Goal: Task Accomplishment & Management: Use online tool/utility

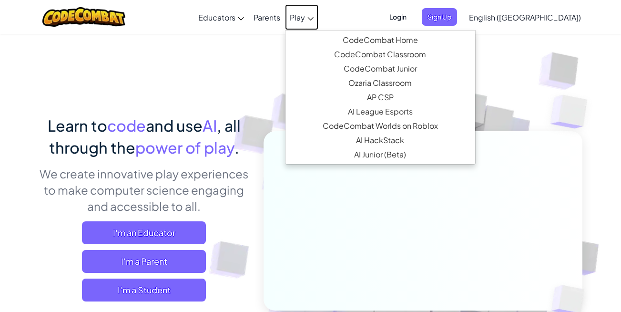
click at [305, 16] on span "Play" at bounding box center [297, 17] width 15 height 10
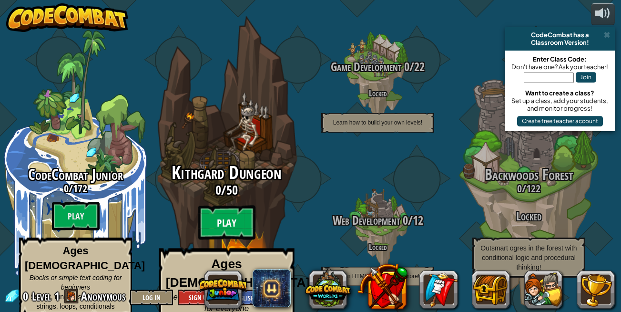
click at [239, 214] on btn "Play" at bounding box center [226, 222] width 57 height 34
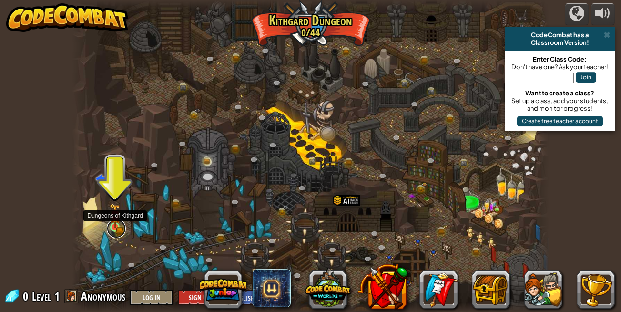
click at [123, 223] on link at bounding box center [116, 228] width 19 height 19
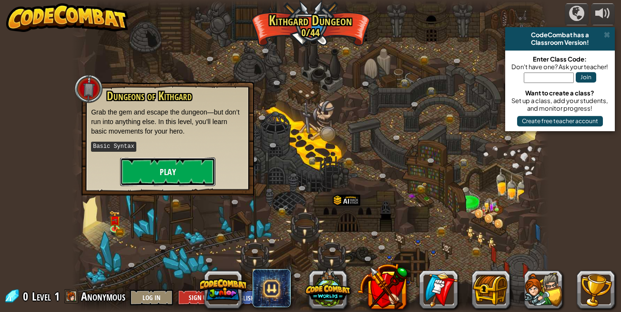
click at [166, 168] on button "Play" at bounding box center [167, 171] width 95 height 29
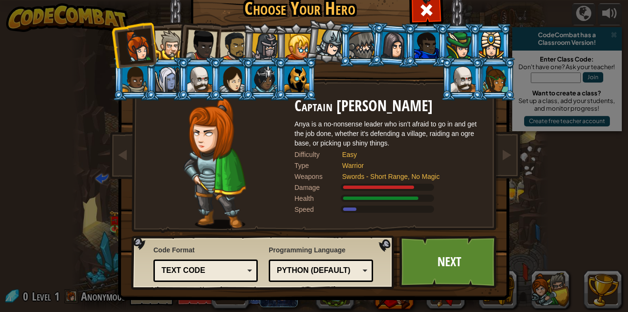
click at [274, 49] on li at bounding box center [295, 44] width 43 height 43
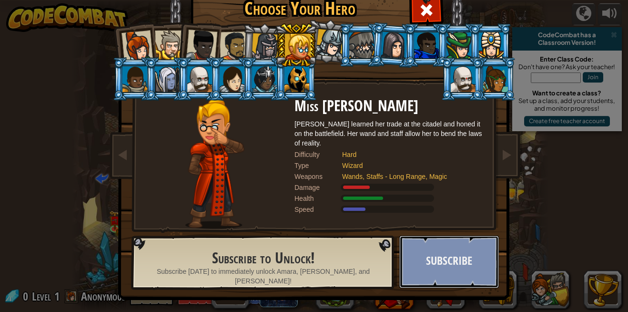
click at [432, 251] on button "Subscribe" at bounding box center [449, 261] width 100 height 52
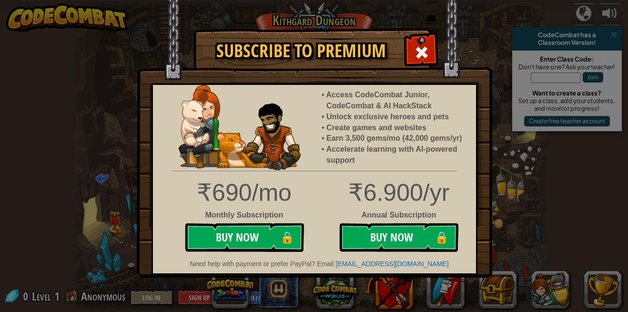
drag, startPoint x: 424, startPoint y: 48, endPoint x: 407, endPoint y: 59, distance: 20.6
click at [407, 30] on div "Subscribe to Premium Access CodeCombat Junior, CodeCombat & AI HackStack Unlock…" at bounding box center [313, 29] width 355 height 1
click at [258, 200] on div "₹690/mo" at bounding box center [244, 193] width 126 height 34
drag, startPoint x: 422, startPoint y: 47, endPoint x: 415, endPoint y: 75, distance: 29.4
click at [415, 30] on div "Subscribe to Premium Access CodeCombat Junior, CodeCombat & AI HackStack Unlock…" at bounding box center [313, 29] width 355 height 1
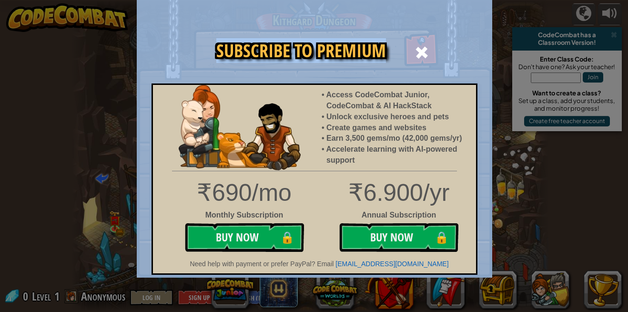
drag, startPoint x: 415, startPoint y: 75, endPoint x: 403, endPoint y: 48, distance: 30.5
click at [403, 48] on img at bounding box center [314, 138] width 355 height 277
click at [427, 60] on span at bounding box center [421, 52] width 15 height 15
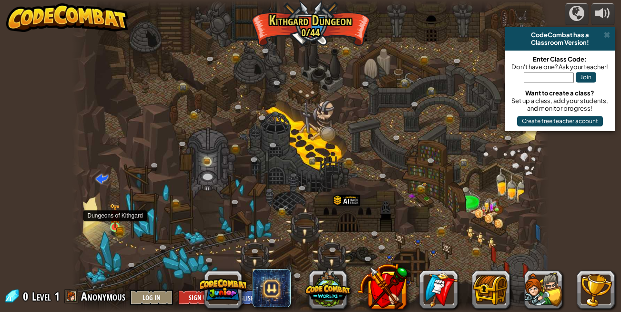
click at [116, 223] on img at bounding box center [115, 215] width 11 height 25
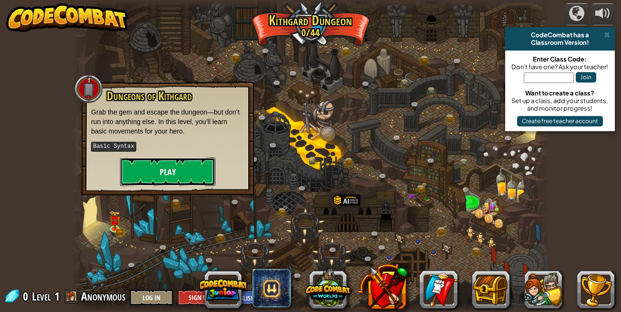
click at [148, 175] on button "Play" at bounding box center [167, 171] width 95 height 29
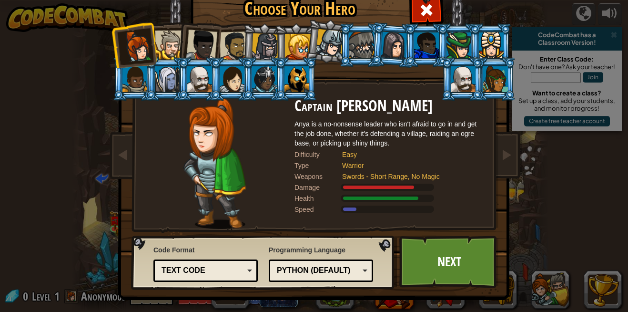
click at [172, 49] on div at bounding box center [169, 44] width 29 height 29
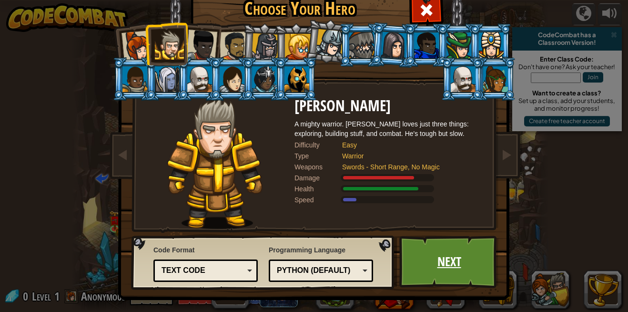
click at [417, 259] on link "Next" at bounding box center [449, 261] width 100 height 52
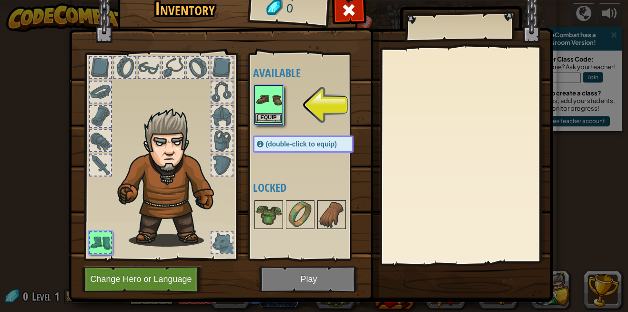
click at [255, 107] on img at bounding box center [268, 99] width 27 height 27
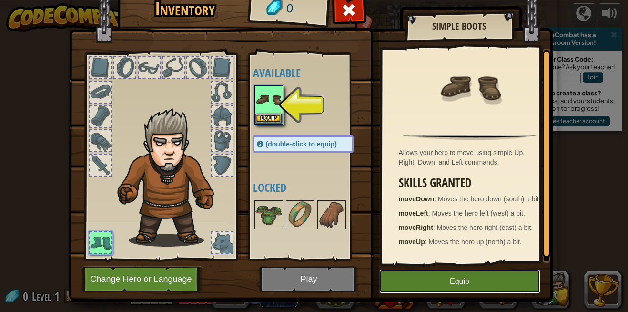
click at [457, 278] on button "Equip" at bounding box center [459, 281] width 161 height 24
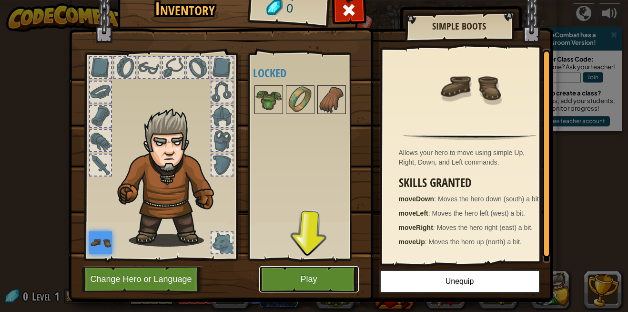
click at [296, 281] on button "Play" at bounding box center [309, 279] width 100 height 26
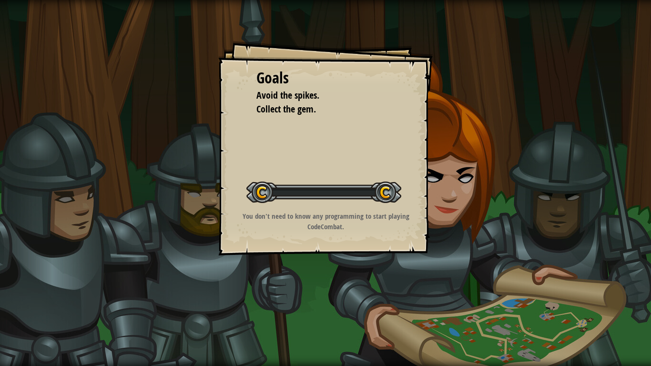
click at [299, 308] on div "Goals Avoid the spikes. Collect the gem. Start Level Error loading from server.…" at bounding box center [325, 183] width 651 height 366
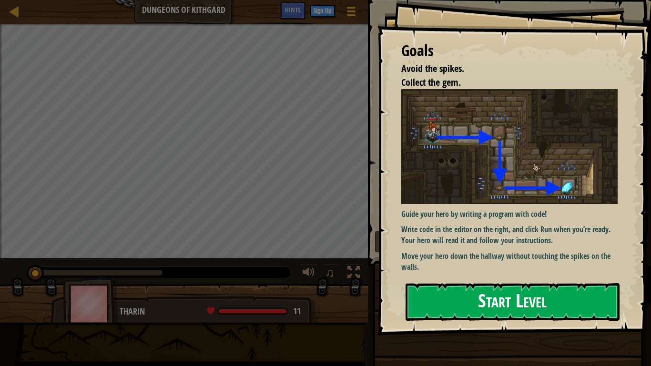
click at [516, 301] on button "Start Level" at bounding box center [512, 302] width 214 height 38
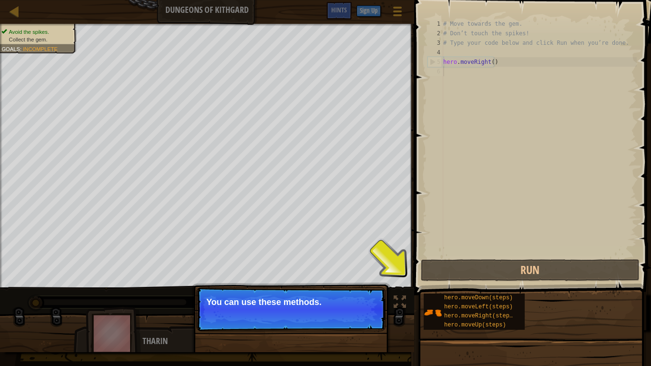
drag, startPoint x: 343, startPoint y: 319, endPoint x: 277, endPoint y: 284, distance: 75.2
click at [338, 311] on button "Continue" at bounding box center [358, 315] width 40 height 12
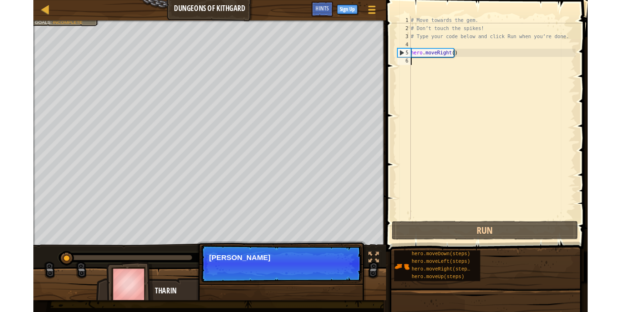
scroll to position [4, 0]
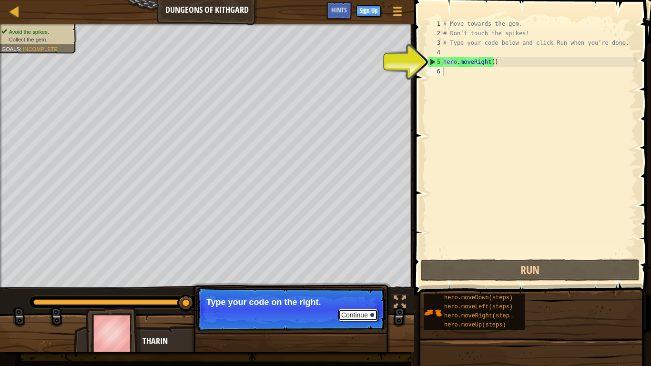
click at [353, 311] on button "Continue" at bounding box center [358, 315] width 40 height 12
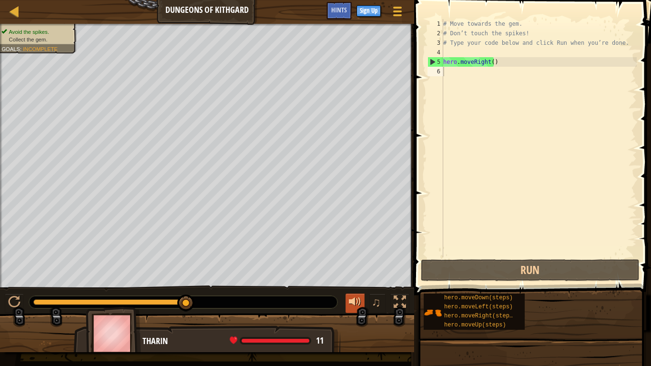
click at [354, 297] on div at bounding box center [355, 302] width 12 height 12
click at [354, 296] on div at bounding box center [355, 302] width 12 height 12
click at [354, 293] on button at bounding box center [354, 303] width 19 height 20
click at [353, 293] on button at bounding box center [354, 303] width 19 height 20
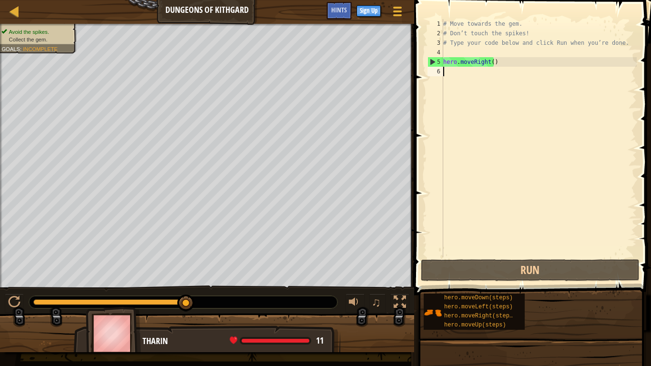
click at [352, 292] on div "♫" at bounding box center [207, 299] width 414 height 29
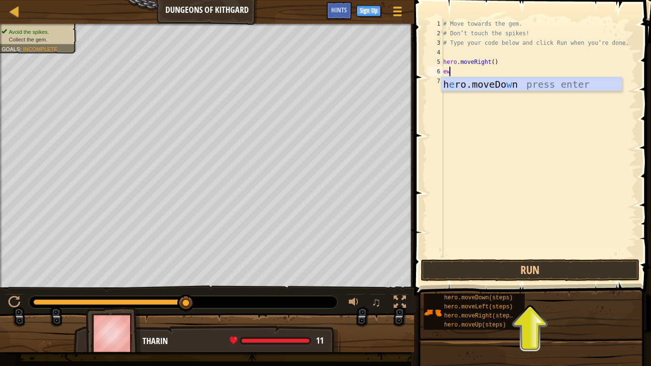
click at [0, 141] on div "Avoid the spikes. Collect the gem. Goals : Incomplete" at bounding box center [207, 156] width 414 height 264
type textarea "ew"
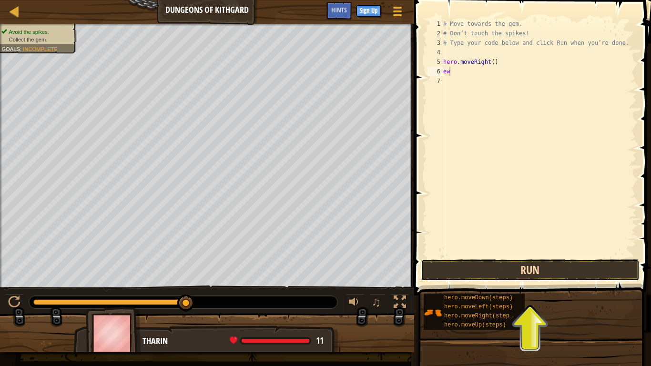
drag, startPoint x: 461, startPoint y: 272, endPoint x: 453, endPoint y: 261, distance: 14.0
click at [453, 263] on button "Run" at bounding box center [530, 270] width 219 height 22
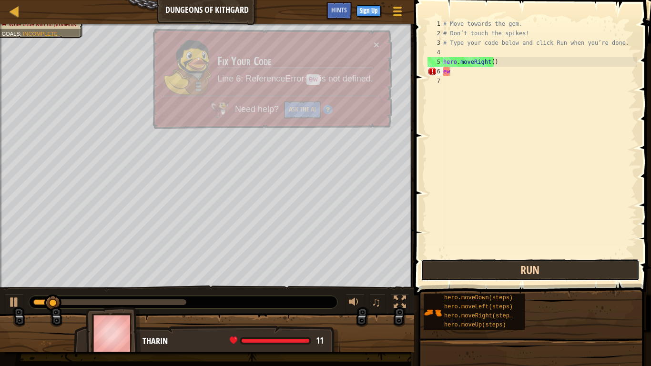
click at [453, 262] on button "Run" at bounding box center [530, 270] width 219 height 22
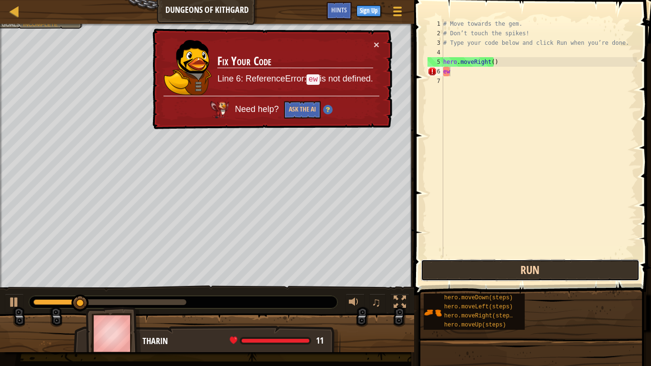
click at [454, 265] on button "Run" at bounding box center [530, 270] width 219 height 22
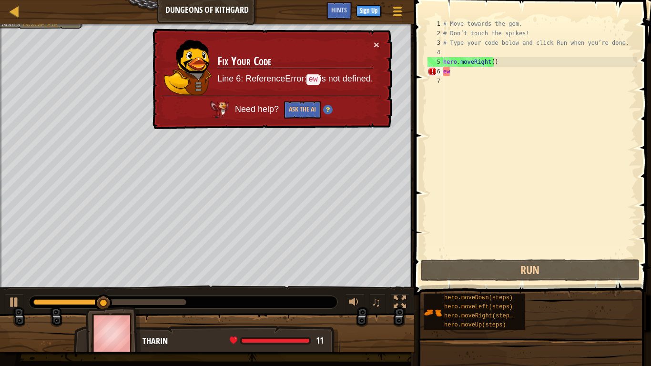
click at [375, 38] on div "× Fix Your Code Line 6: ReferenceError: ew is not defined. Need help? Ask the AI" at bounding box center [271, 79] width 242 height 102
click at [367, 37] on div "× Fix Your Code Line 6: ReferenceError: ew is not defined. Need help? Ask the AI" at bounding box center [271, 79] width 242 height 102
click at [385, 44] on div "× Fix Your Code Line 6: ReferenceError: ew is not defined. Need help? Ask the AI" at bounding box center [271, 79] width 243 height 104
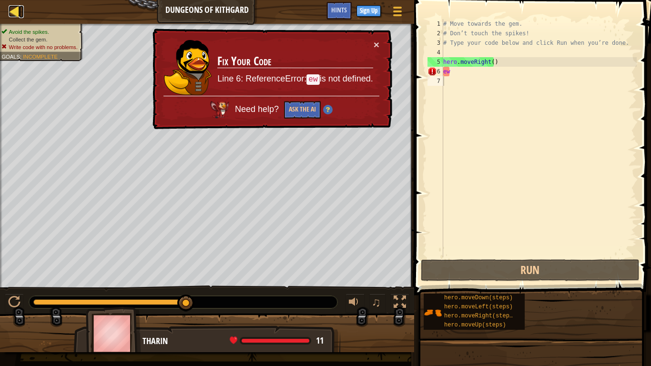
click at [17, 15] on div at bounding box center [15, 11] width 12 height 12
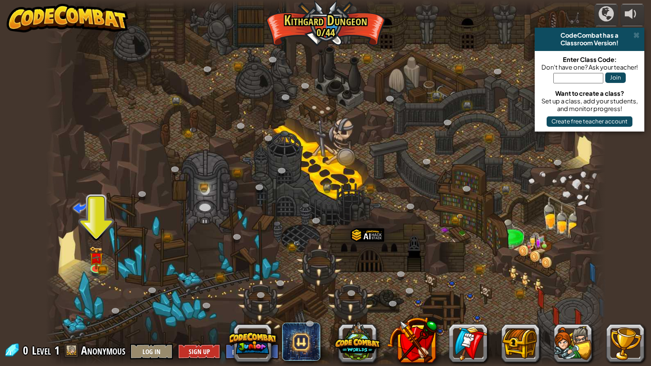
drag, startPoint x: 321, startPoint y: 29, endPoint x: 260, endPoint y: 70, distance: 73.3
click at [283, 55] on div at bounding box center [326, 183] width 560 height 366
drag, startPoint x: 71, startPoint y: 326, endPoint x: 53, endPoint y: 342, distance: 24.3
click at [54, 311] on div "Twisted Canyon (Locked) Challenge: collect the most gold using all the programm…" at bounding box center [326, 183] width 560 height 366
click at [46, 311] on span "Level" at bounding box center [41, 351] width 19 height 16
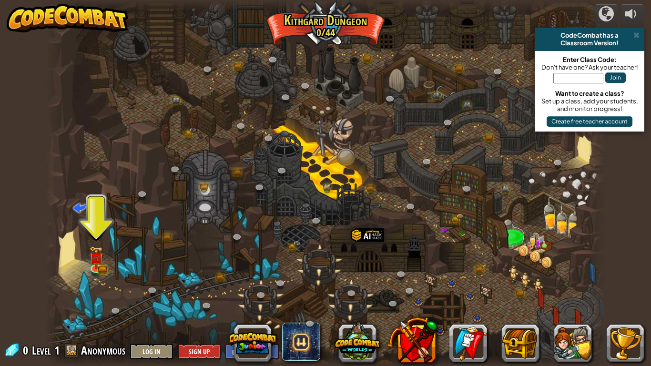
drag, startPoint x: 234, startPoint y: 2, endPoint x: 295, endPoint y: 22, distance: 64.2
click at [295, 22] on div "Twisted Canyon (Locked) Challenge: collect the most gold using all the programm…" at bounding box center [326, 183] width 560 height 366
